Goal: Find specific page/section: Find specific page/section

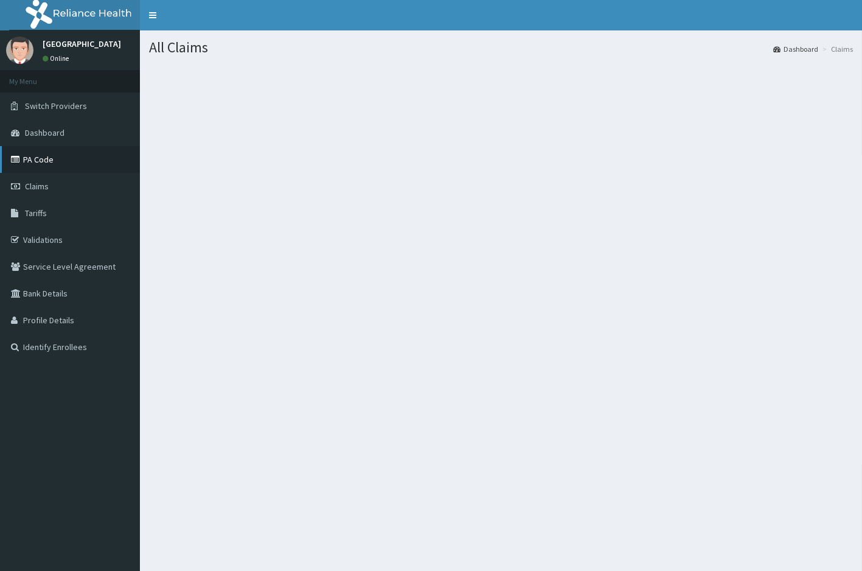
click at [61, 165] on link "PA Code" at bounding box center [70, 159] width 140 height 27
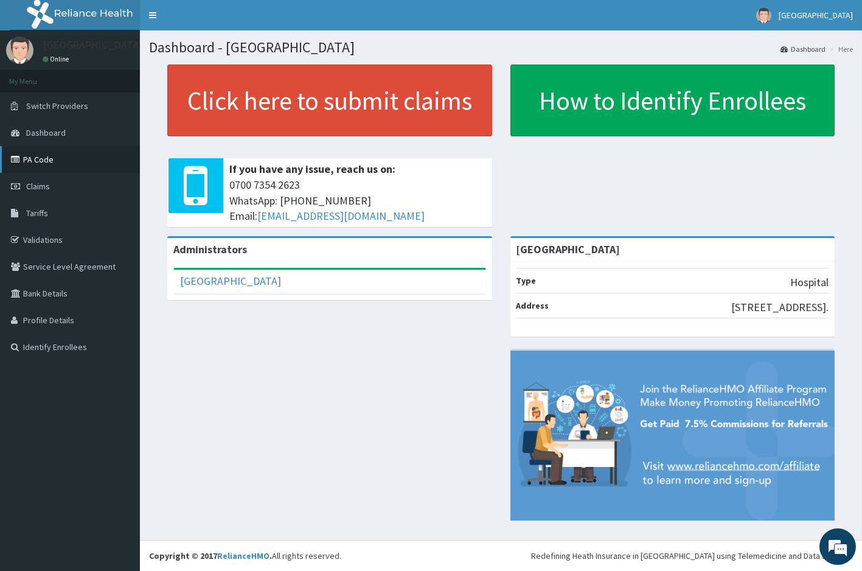
click at [74, 162] on link "PA Code" at bounding box center [70, 159] width 140 height 27
